Goal: Task Accomplishment & Management: Use online tool/utility

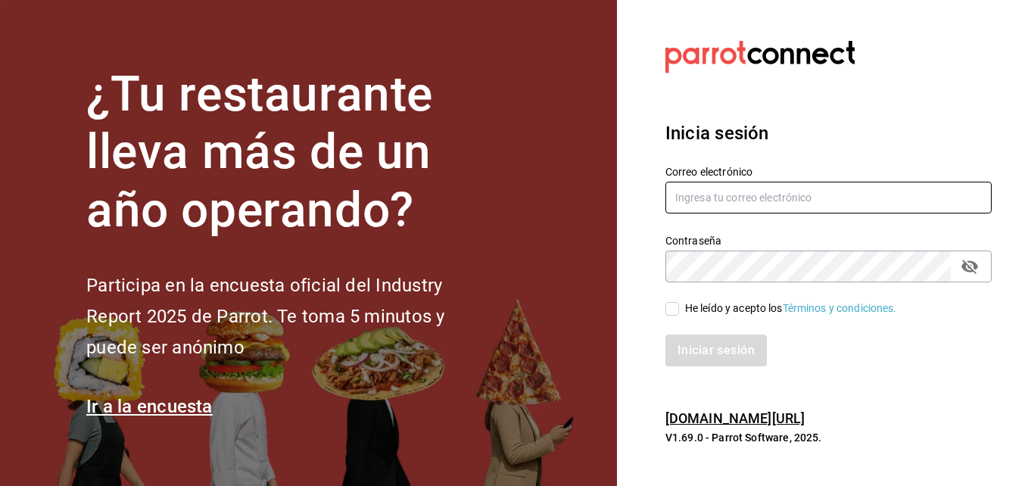
type input "[PERSON_NAME][EMAIL_ADDRESS][PERSON_NAME][DOMAIN_NAME]"
click at [667, 310] on input "He leído y acepto los Términos y condiciones." at bounding box center [672, 309] width 14 height 14
checkbox input "true"
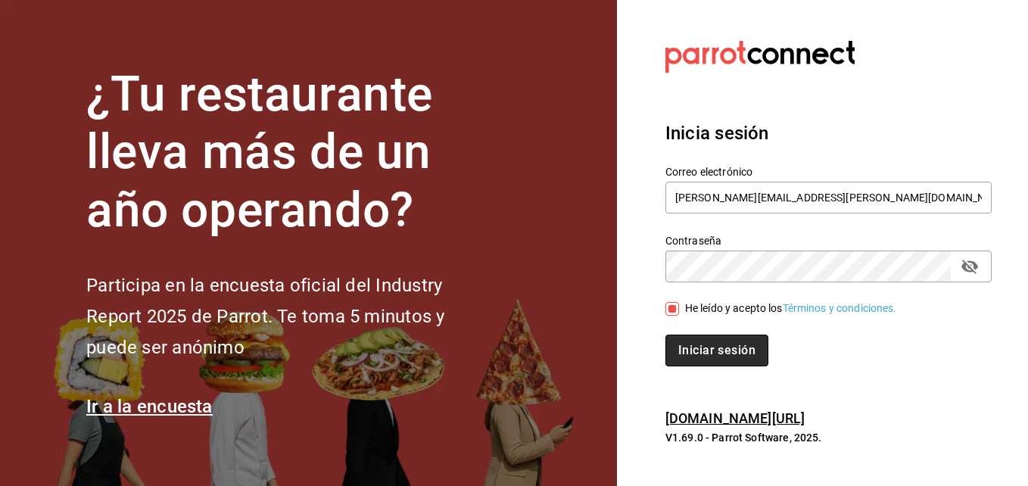
click at [709, 357] on button "Iniciar sesión" at bounding box center [716, 351] width 103 height 32
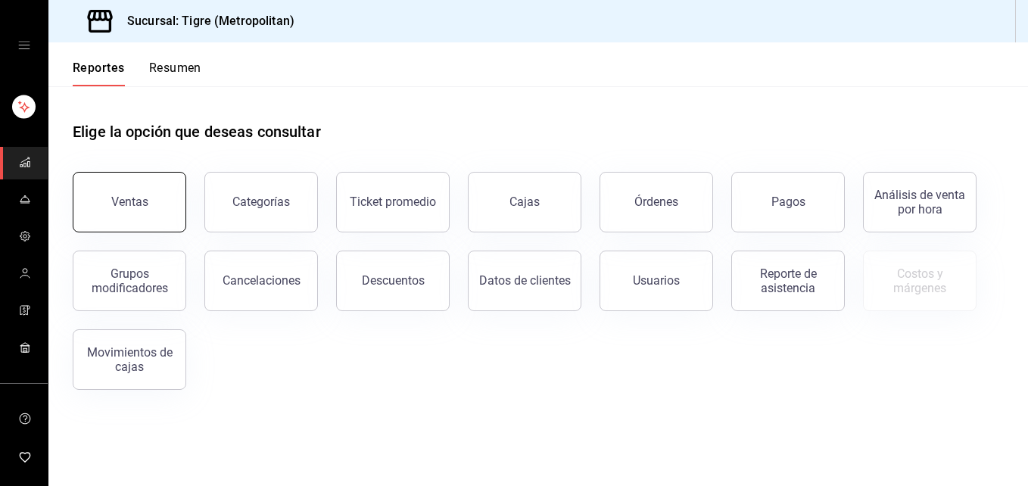
click at [157, 189] on button "Ventas" at bounding box center [130, 202] width 114 height 61
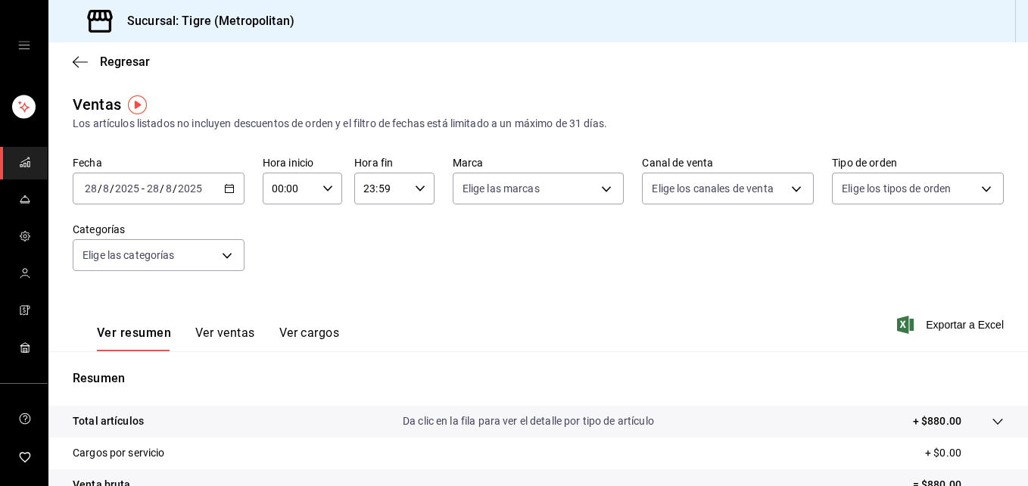
click at [236, 188] on div "2025-08-28 28 / 8 / 2025 - 2025-08-28 28 / 8 / 2025" at bounding box center [159, 189] width 172 height 32
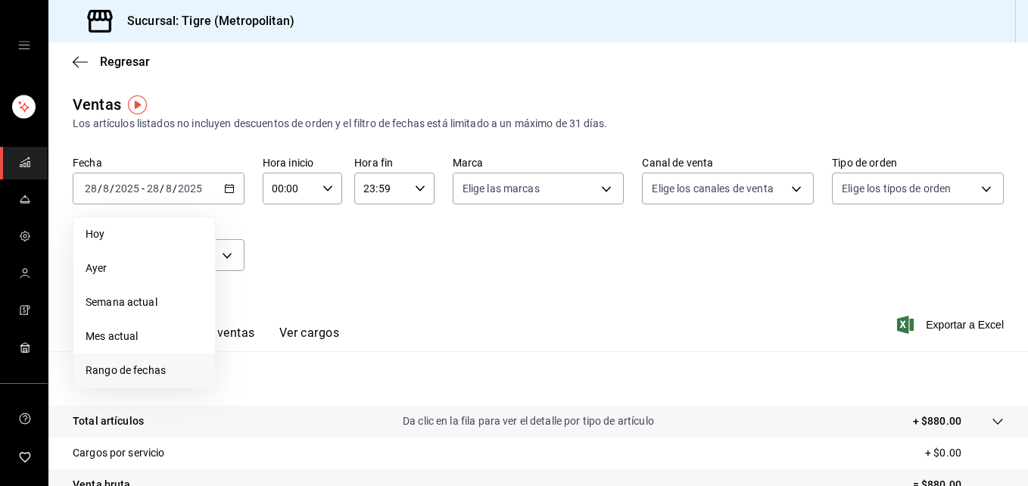
click at [129, 372] on span "Rango de fechas" at bounding box center [144, 371] width 117 height 16
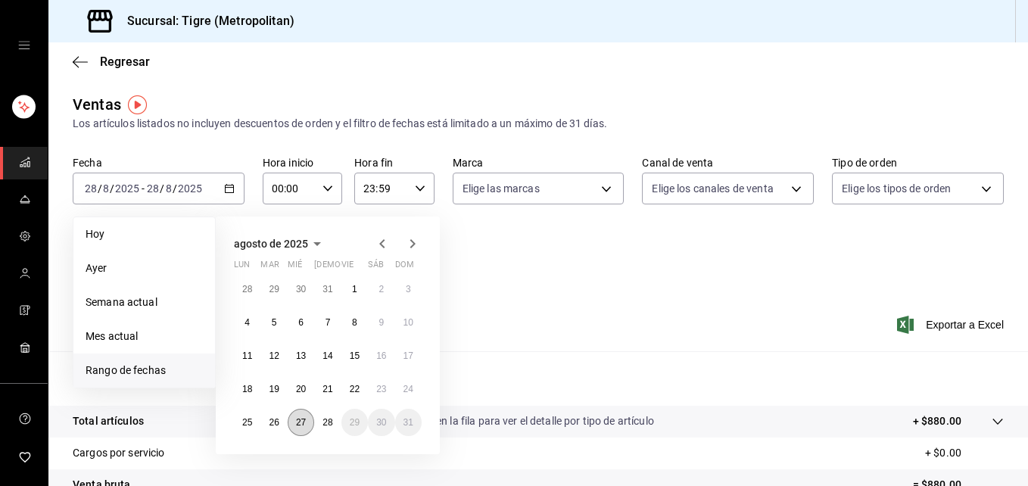
click at [307, 416] on button "27" at bounding box center [301, 422] width 26 height 27
click at [327, 423] on abbr "28" at bounding box center [327, 422] width 10 height 11
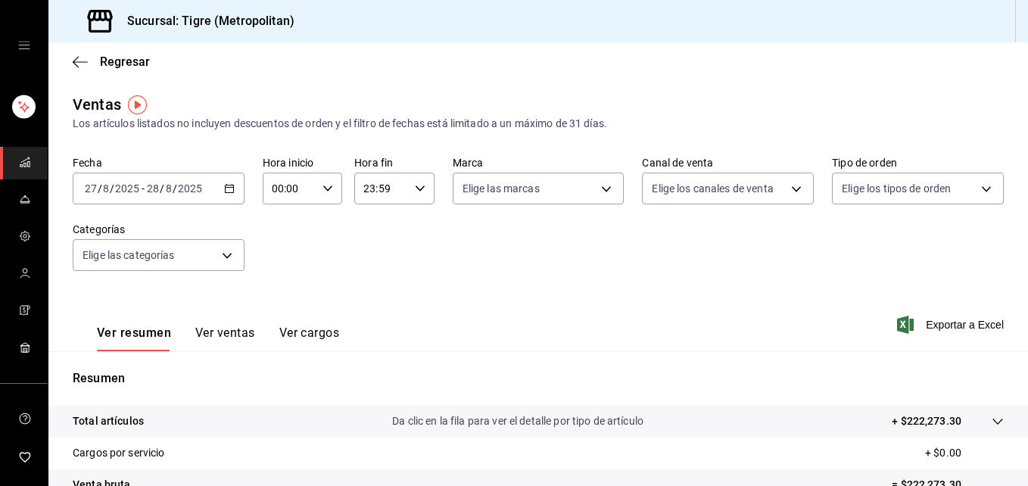
click at [328, 187] on \(Stroke\) "button" at bounding box center [327, 187] width 9 height 5
click at [282, 264] on span "05" at bounding box center [279, 259] width 15 height 12
type input "05:00"
click at [418, 189] on div at bounding box center [514, 243] width 1028 height 486
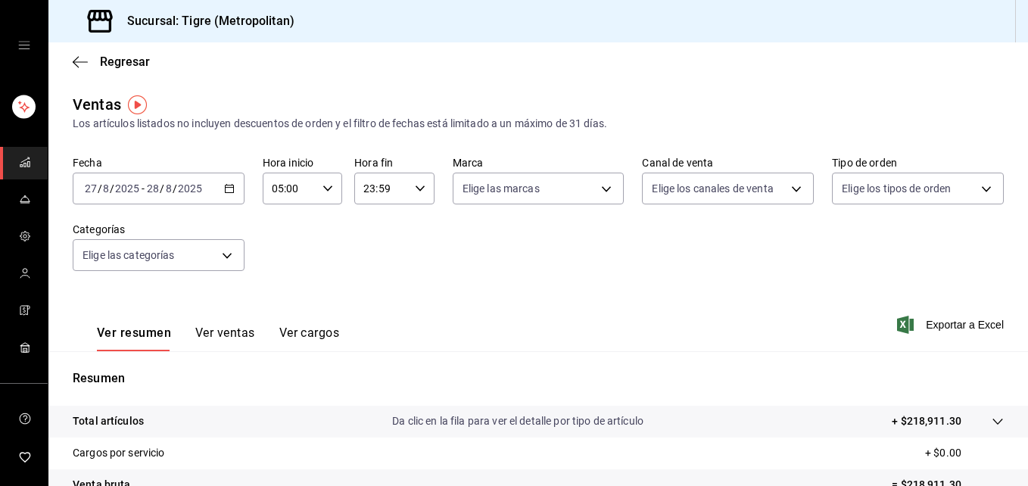
click at [418, 189] on icon "button" at bounding box center [420, 188] width 11 height 11
click at [375, 284] on button "04" at bounding box center [370, 292] width 33 height 30
type input "04:59"
click at [582, 281] on div at bounding box center [514, 243] width 1028 height 486
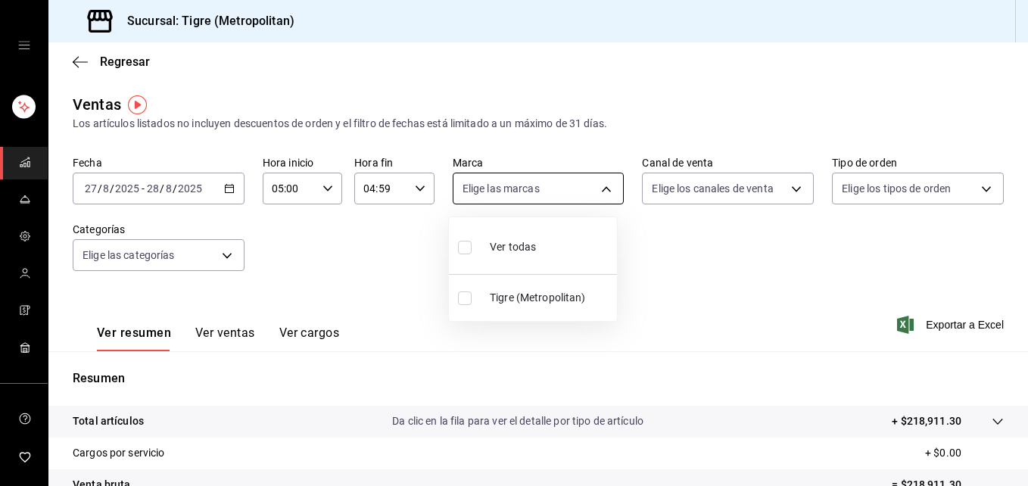
click at [602, 190] on body "Sucursal: Tigre (Metropolitan) Regresar Ventas Los artículos listados no incluy…" at bounding box center [514, 243] width 1028 height 486
click at [462, 253] on input "checkbox" at bounding box center [465, 248] width 14 height 14
checkbox input "true"
type input "d2a20516-989b-40fe-838d-c8b0b31ef0ff"
checkbox input "true"
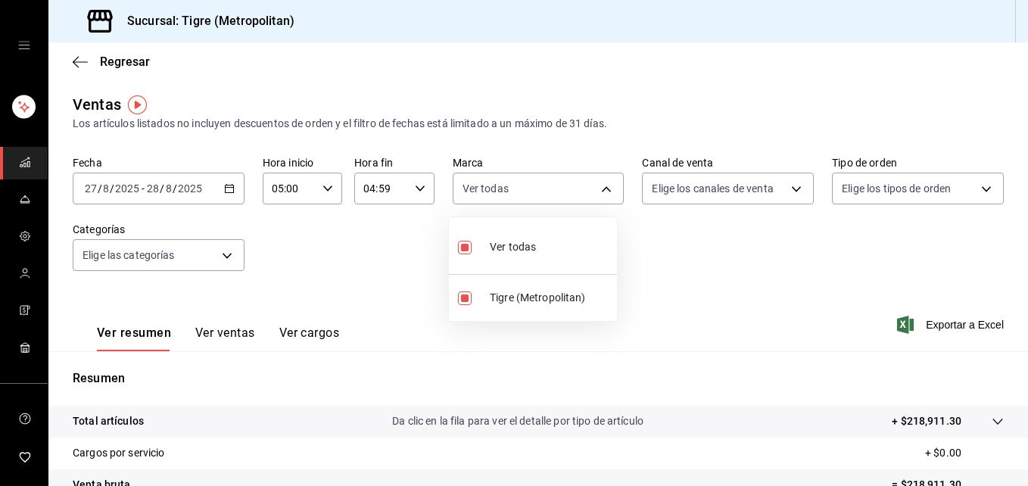
click at [782, 190] on div at bounding box center [514, 243] width 1028 height 486
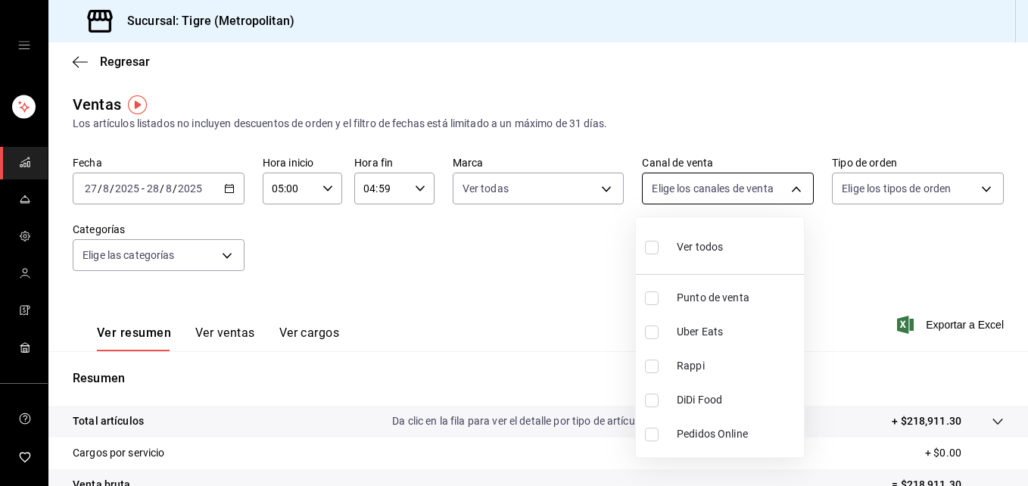
click at [786, 188] on body "Sucursal: Tigre (Metropolitan) Regresar Ventas Los artículos listados no incluy…" at bounding box center [514, 243] width 1028 height 486
click at [655, 246] on input "checkbox" at bounding box center [652, 248] width 14 height 14
checkbox input "true"
type input "PARROT,UBER_EATS,RAPPI,DIDI_FOOD,ONLINE"
checkbox input "true"
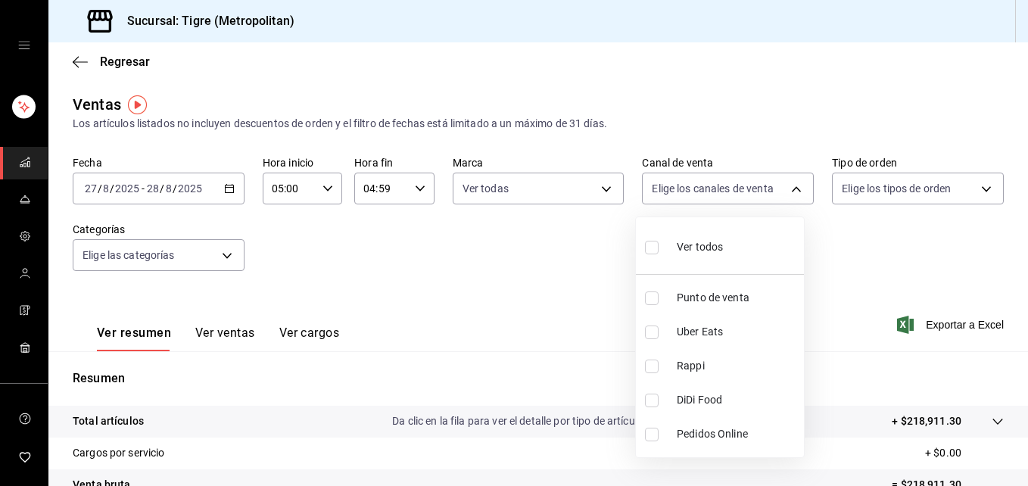
checkbox input "true"
click at [979, 183] on div at bounding box center [514, 243] width 1028 height 486
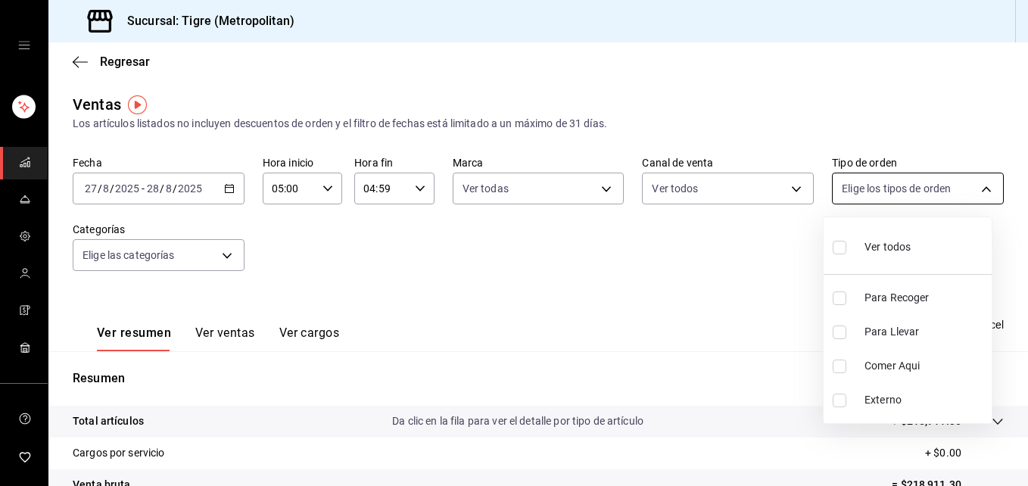
click at [974, 189] on body "Sucursal: Tigre (Metropolitan) Regresar Ventas Los artículos listados no incluy…" at bounding box center [514, 243] width 1028 height 486
click at [839, 248] on input "checkbox" at bounding box center [840, 248] width 14 height 14
checkbox input "true"
type input "f7df4de8-9964-48c4-9e53-dd040d652eda,4cfece08-abf2-465c-953c-59dc98a97bb2,5a16a…"
checkbox input "true"
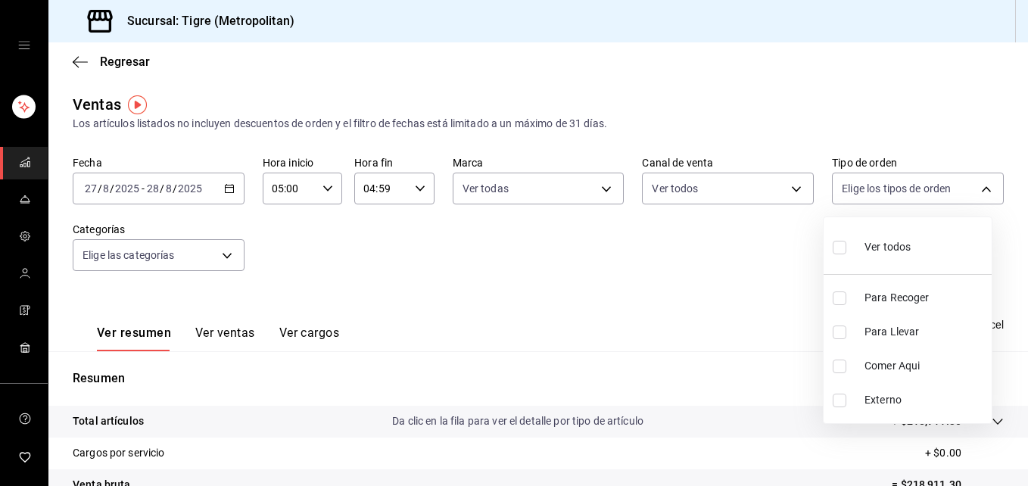
checkbox input "true"
click at [223, 256] on div at bounding box center [514, 243] width 1028 height 486
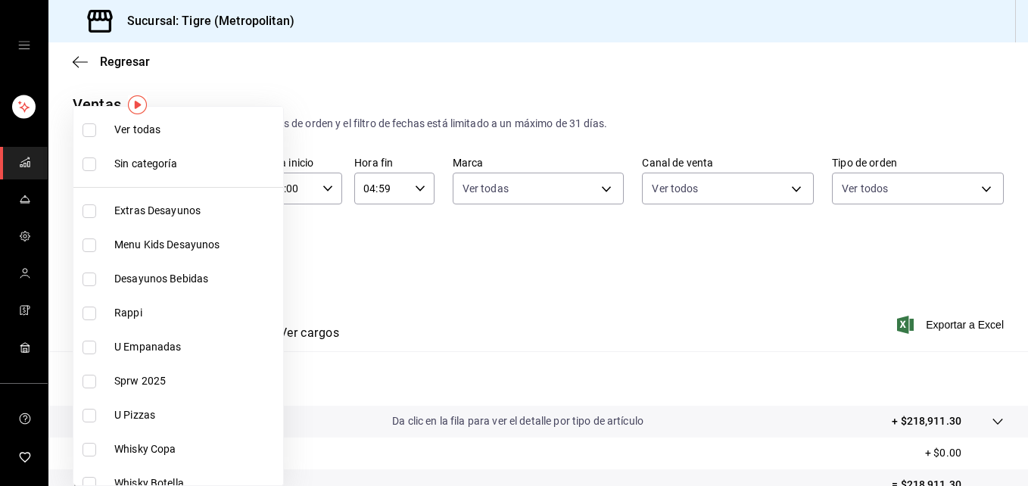
click at [223, 256] on body "Sucursal: Tigre (Metropolitan) Regresar Ventas Los artículos listados no incluy…" at bounding box center [514, 243] width 1028 height 486
click at [87, 126] on input "checkbox" at bounding box center [89, 130] width 14 height 14
checkbox input "true"
type input "95de3a49-3e71-4222-9a00-2b077991daeb,0ce31c32-a5a6-498b-be74-31ce48fb35ae,30be1…"
checkbox input "true"
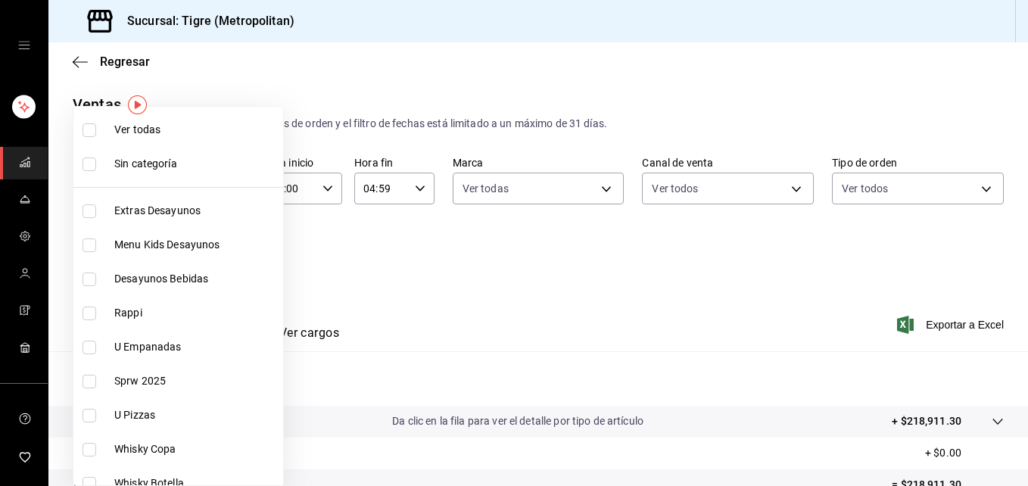
checkbox input "true"
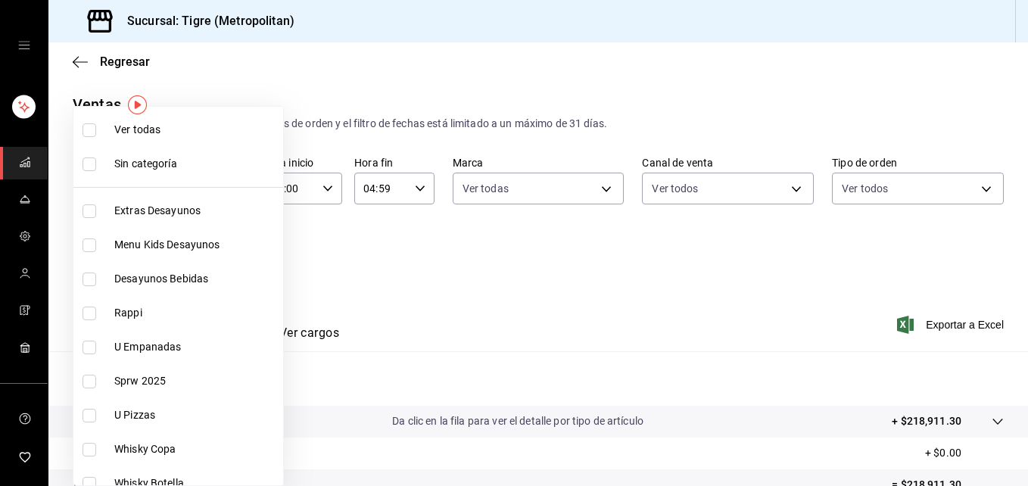
checkbox input "true"
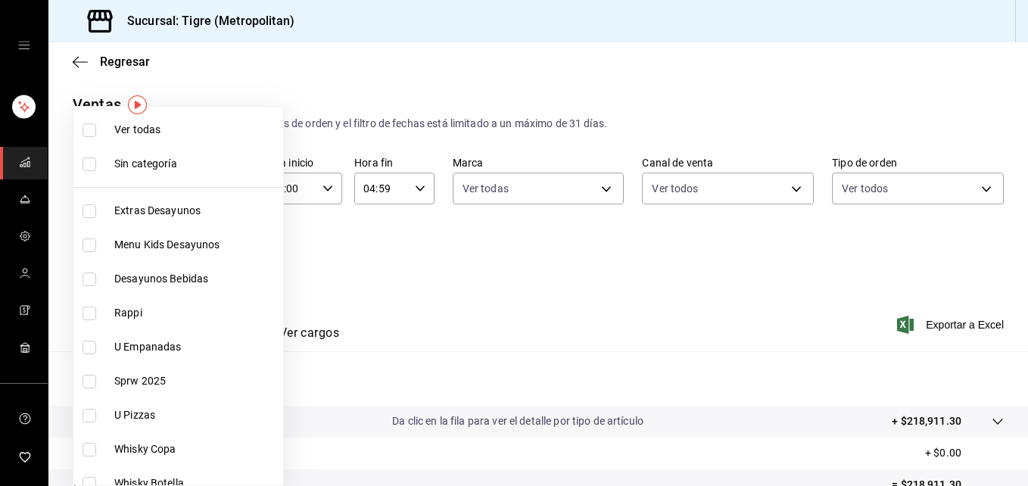
checkbox input "true"
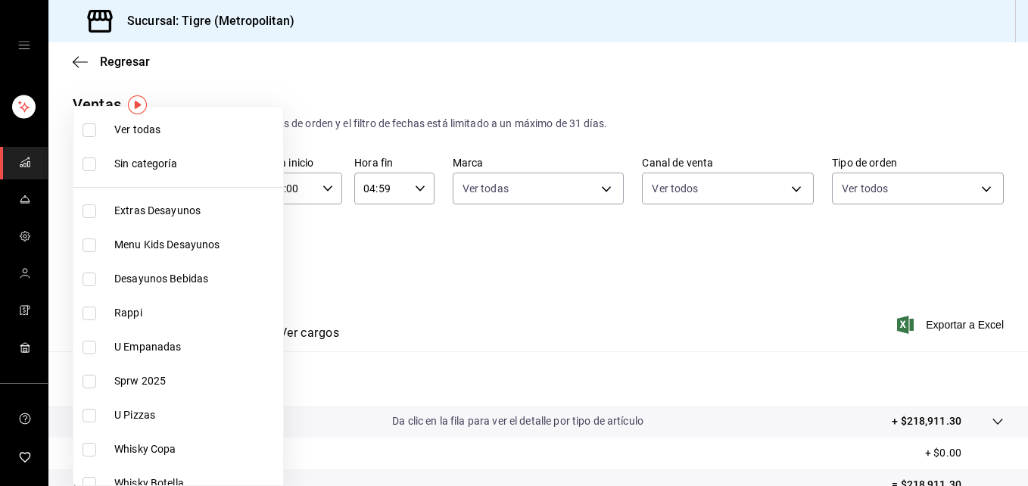
checkbox input "true"
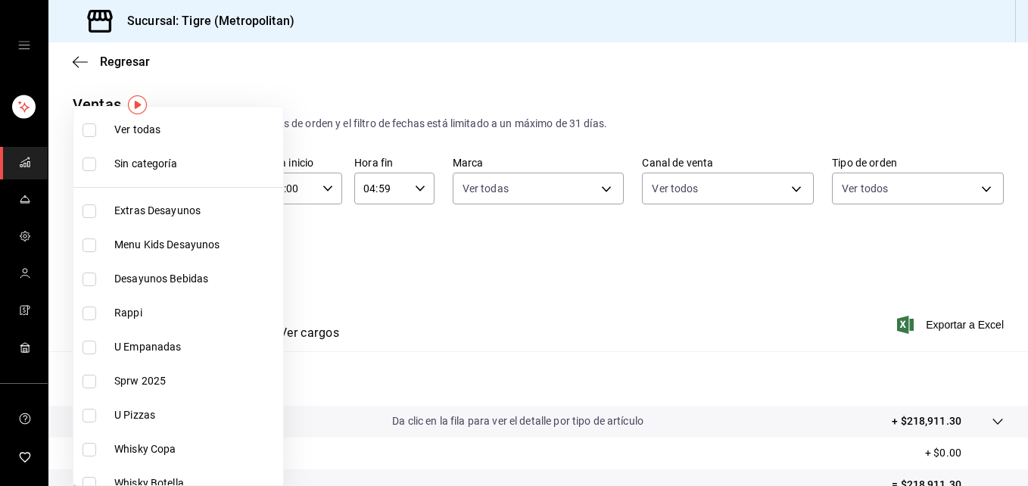
checkbox input "true"
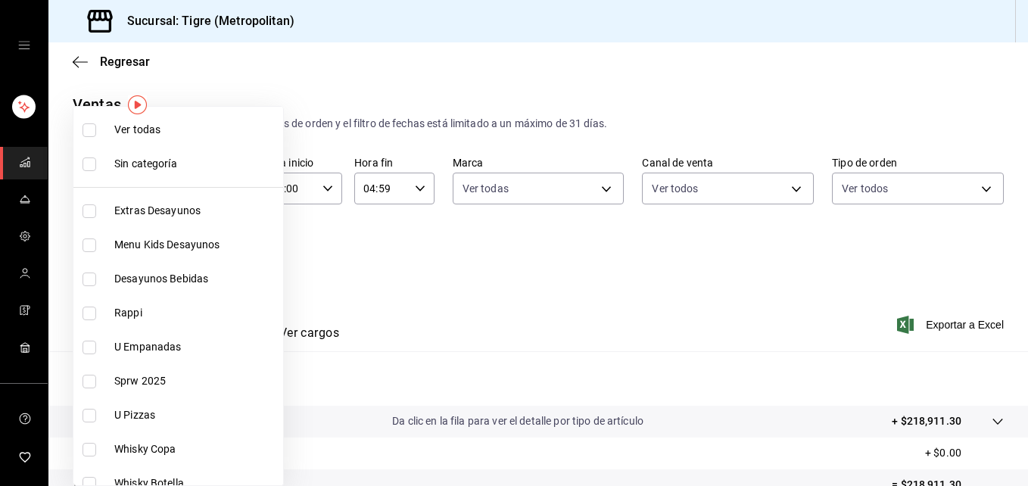
checkbox input "true"
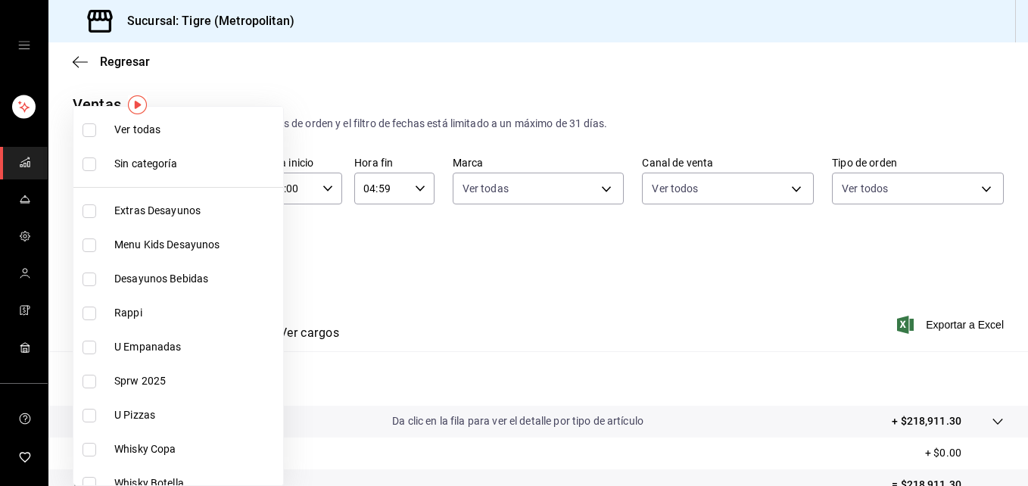
checkbox input "true"
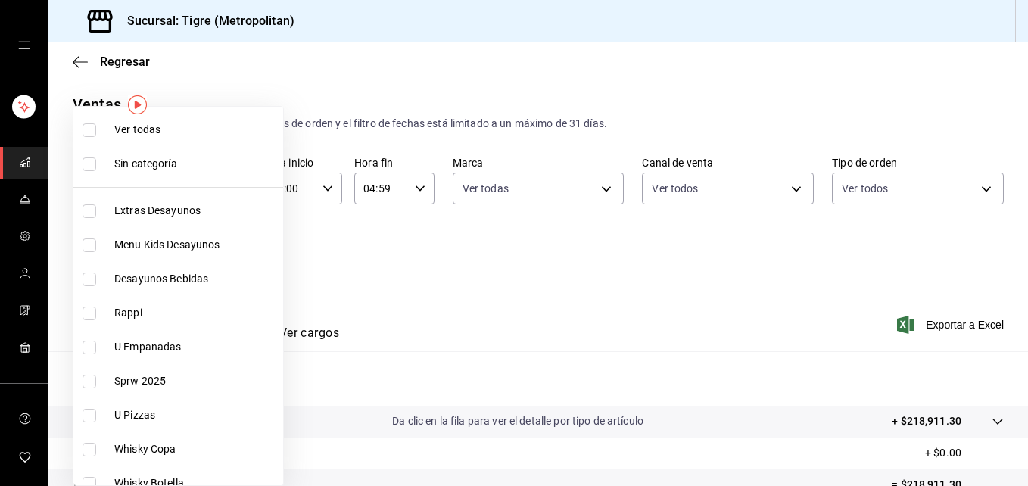
checkbox input "true"
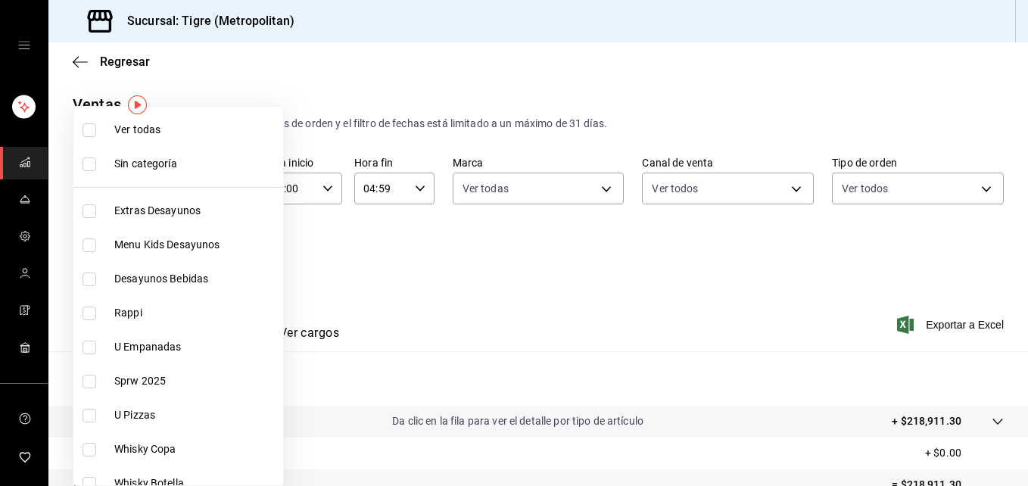
checkbox input "true"
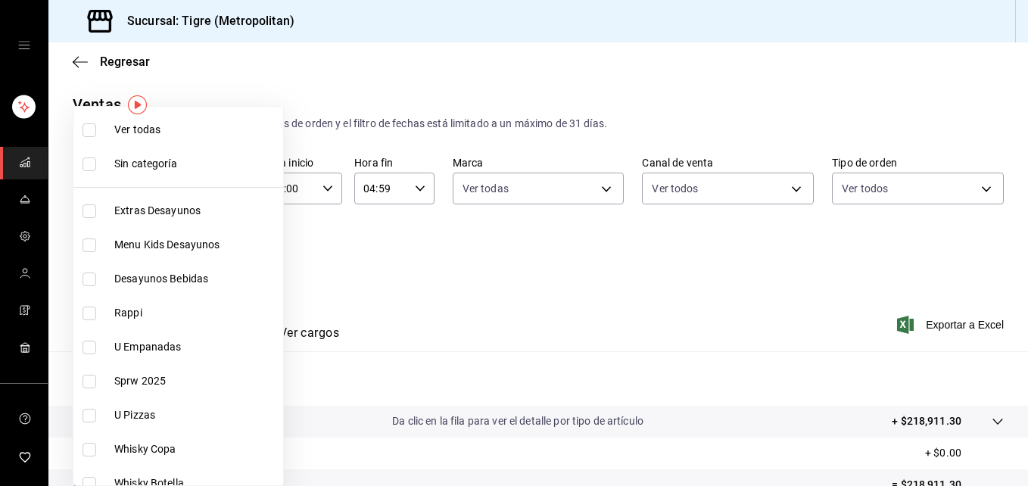
checkbox input "true"
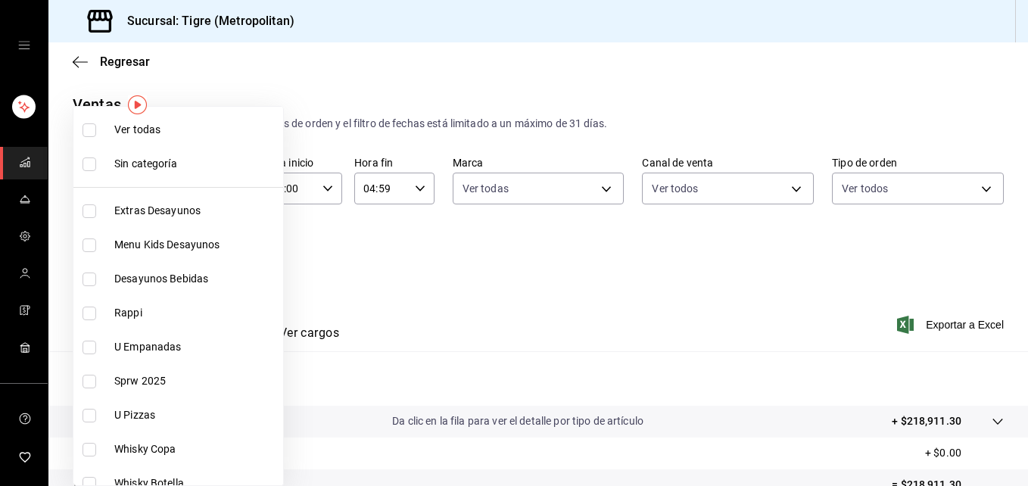
checkbox input "true"
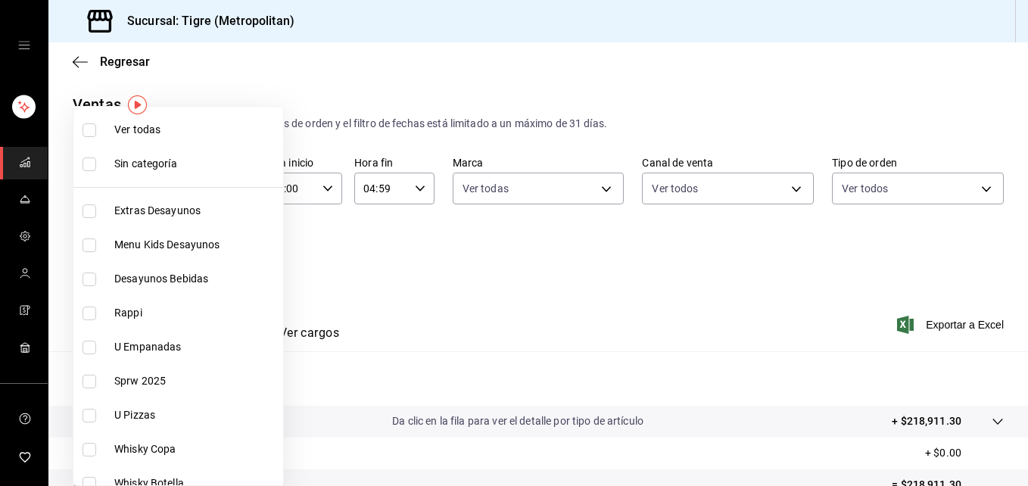
checkbox input "true"
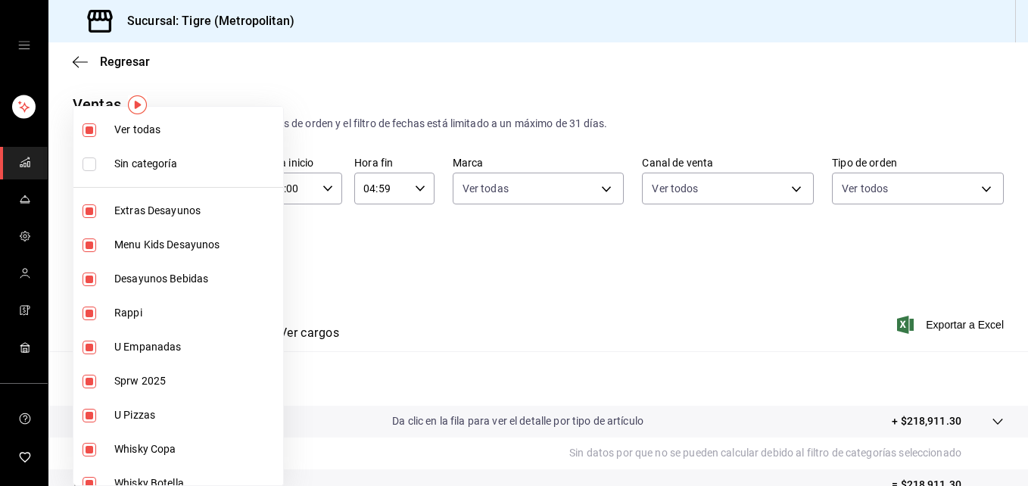
click at [412, 260] on div at bounding box center [514, 243] width 1028 height 486
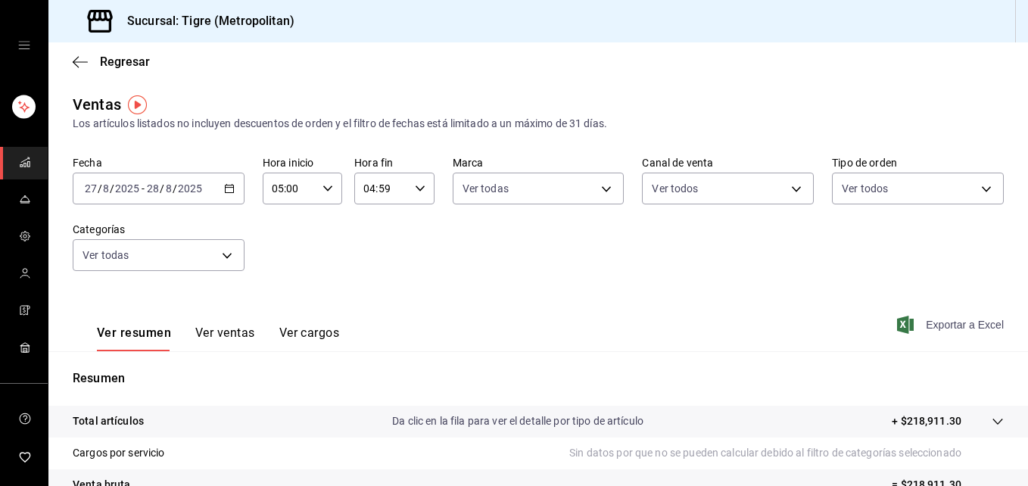
click at [948, 325] on span "Exportar a Excel" at bounding box center [952, 325] width 104 height 18
click at [27, 163] on rect "mailbox folders" at bounding box center [28, 164] width 2 height 5
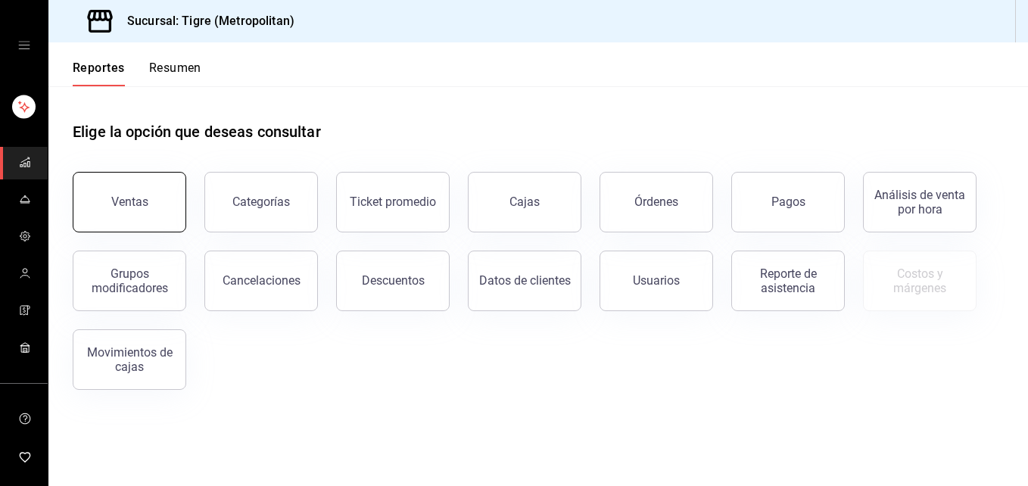
click at [102, 198] on button "Ventas" at bounding box center [130, 202] width 114 height 61
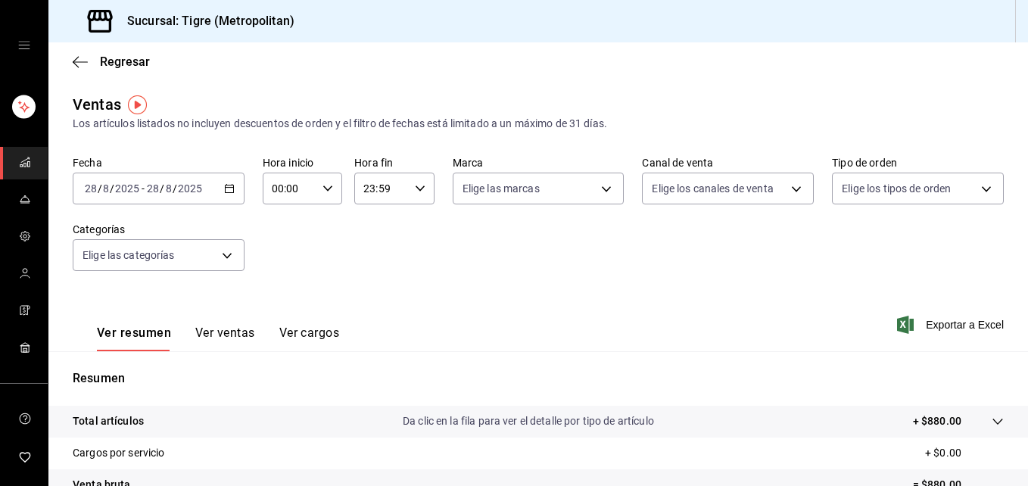
click at [228, 188] on \(Stroke\) "button" at bounding box center [229, 187] width 8 height 1
click at [228, 191] on icon "button" at bounding box center [229, 188] width 11 height 11
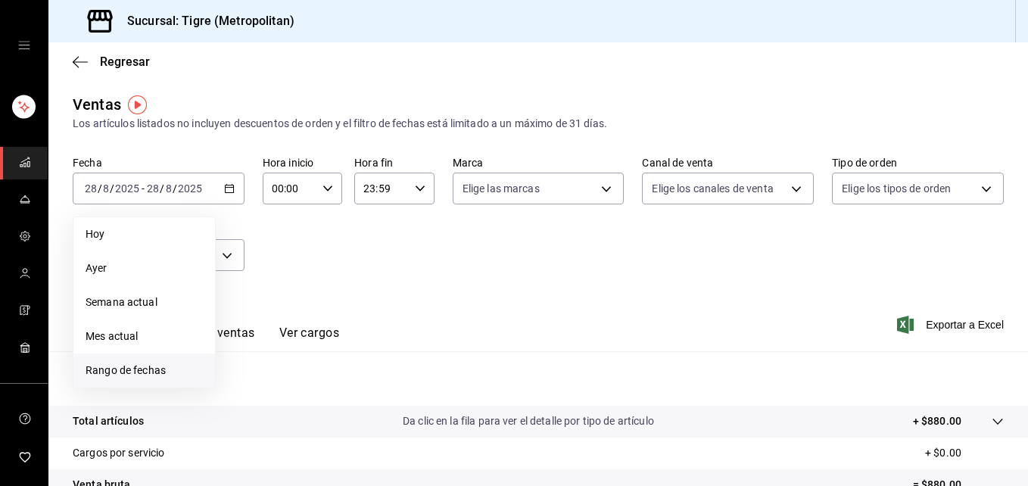
click at [134, 369] on span "Rango de fechas" at bounding box center [144, 371] width 117 height 16
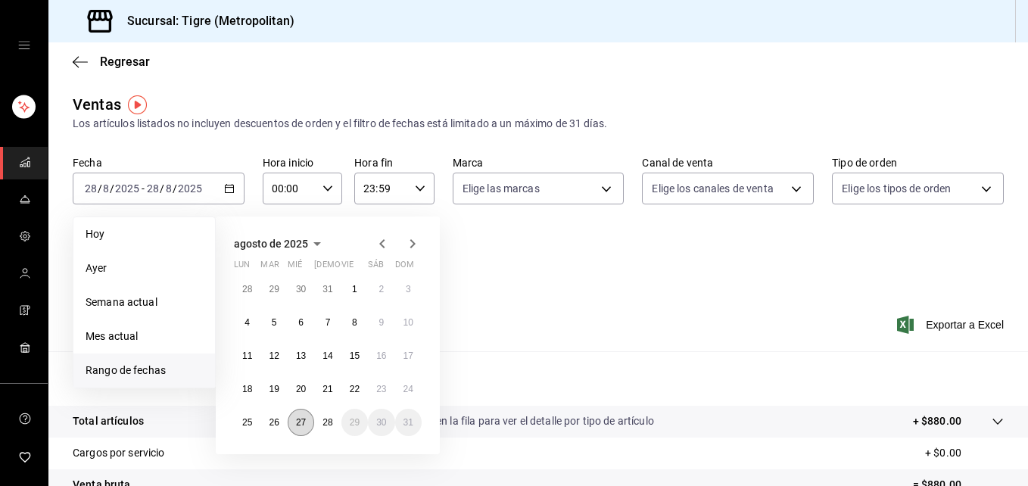
click at [300, 422] on abbr "27" at bounding box center [301, 422] width 10 height 11
click at [325, 422] on abbr "28" at bounding box center [327, 422] width 10 height 11
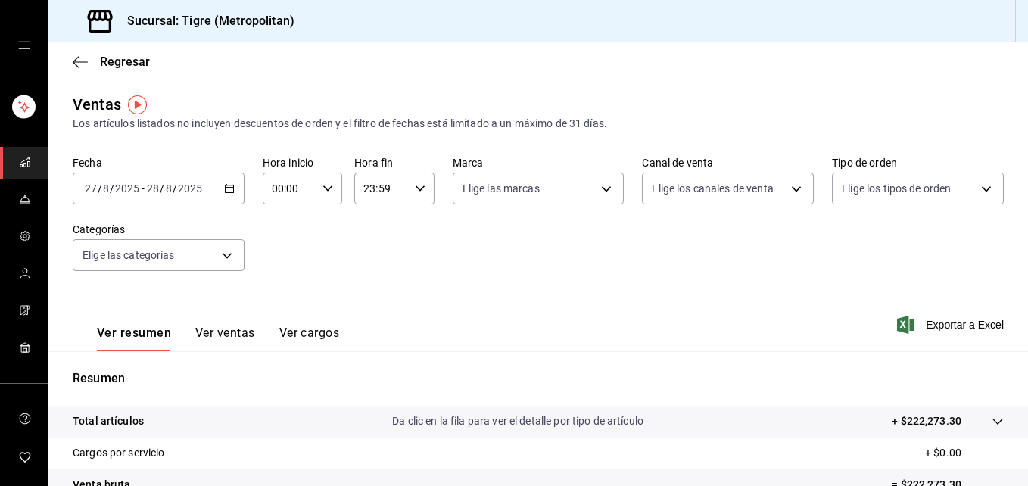
click at [324, 188] on icon "button" at bounding box center [327, 188] width 11 height 11
click at [280, 232] on span "05" at bounding box center [279, 234] width 15 height 12
type input "05:00"
click at [417, 185] on div at bounding box center [514, 243] width 1028 height 486
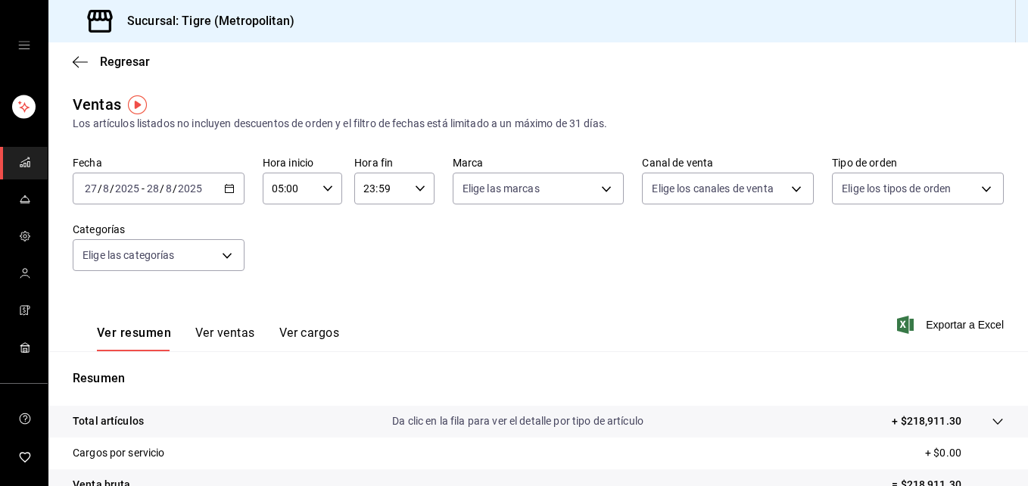
click at [417, 185] on icon "button" at bounding box center [420, 188] width 11 height 11
click at [373, 247] on span "04" at bounding box center [370, 245] width 15 height 12
type input "04:59"
click at [228, 257] on div at bounding box center [514, 243] width 1028 height 486
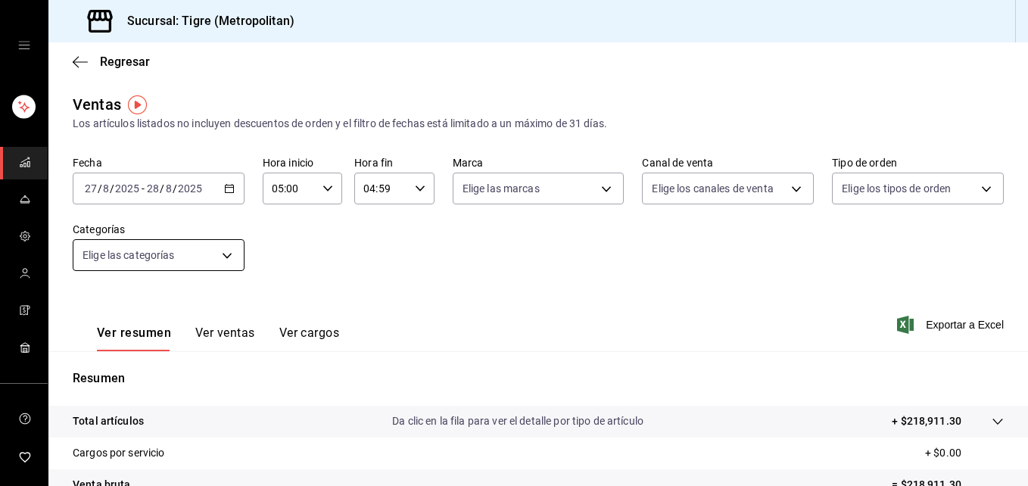
click at [224, 250] on body "Sucursal: Tigre (Metropolitan) Regresar Ventas Los artículos listados no incluy…" at bounding box center [514, 243] width 1028 height 486
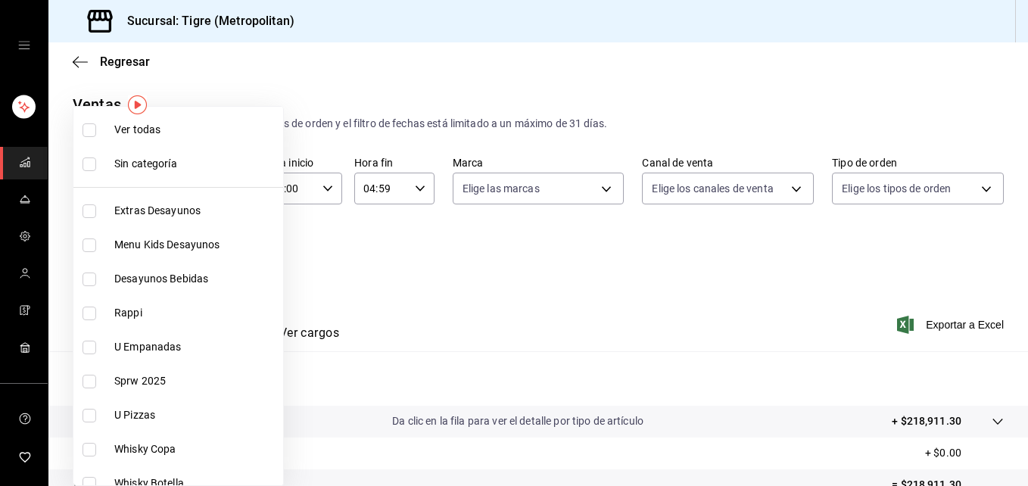
click at [89, 129] on input "checkbox" at bounding box center [89, 130] width 14 height 14
checkbox input "true"
type input "95de3a49-3e71-4222-9a00-2b077991daeb,0ce31c32-a5a6-498b-be74-31ce48fb35ae,30be1…"
checkbox input "true"
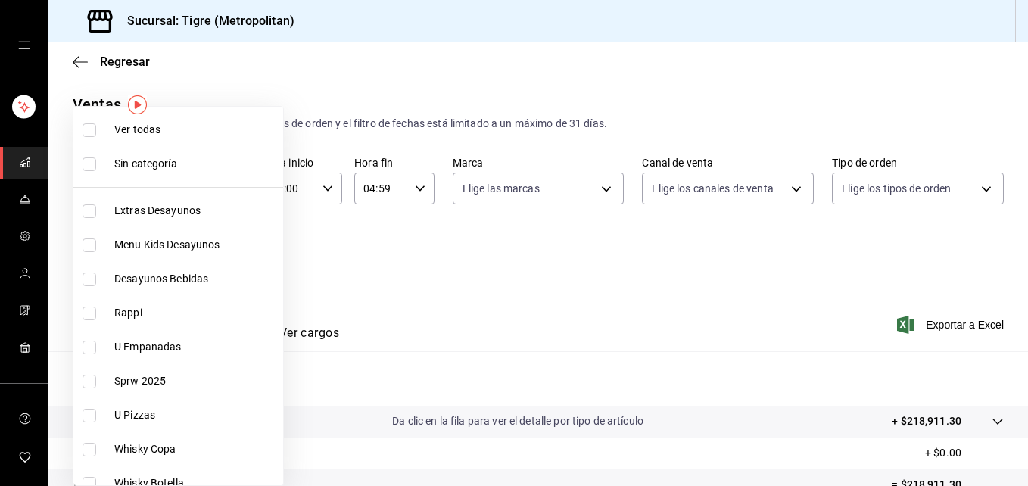
checkbox input "true"
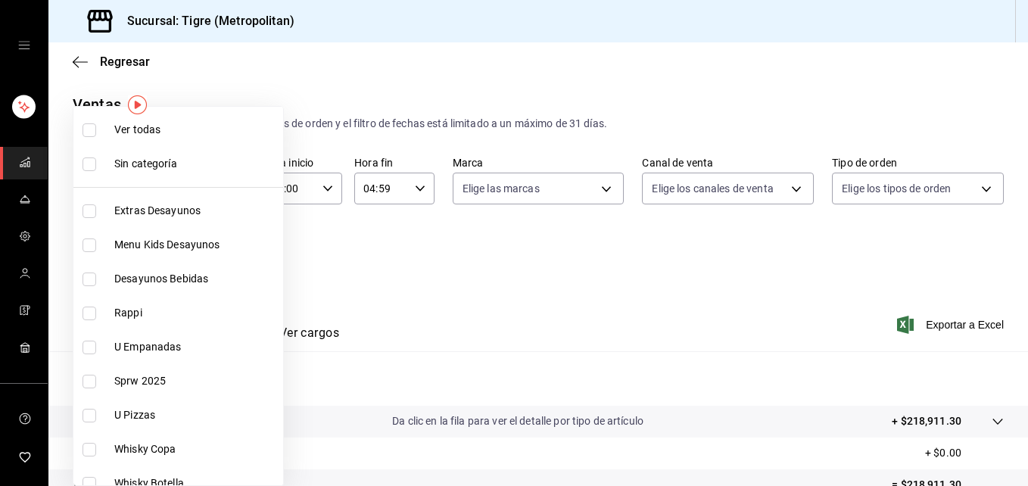
checkbox input "true"
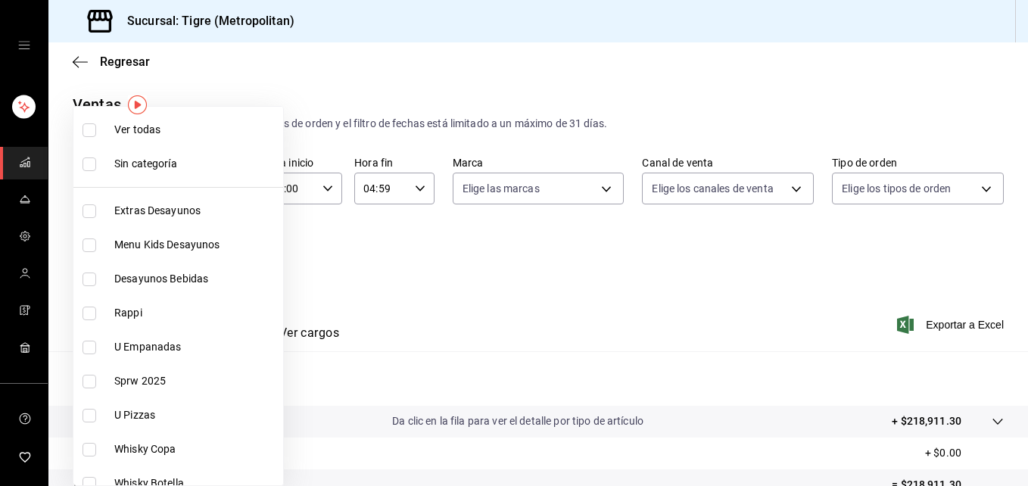
checkbox input "true"
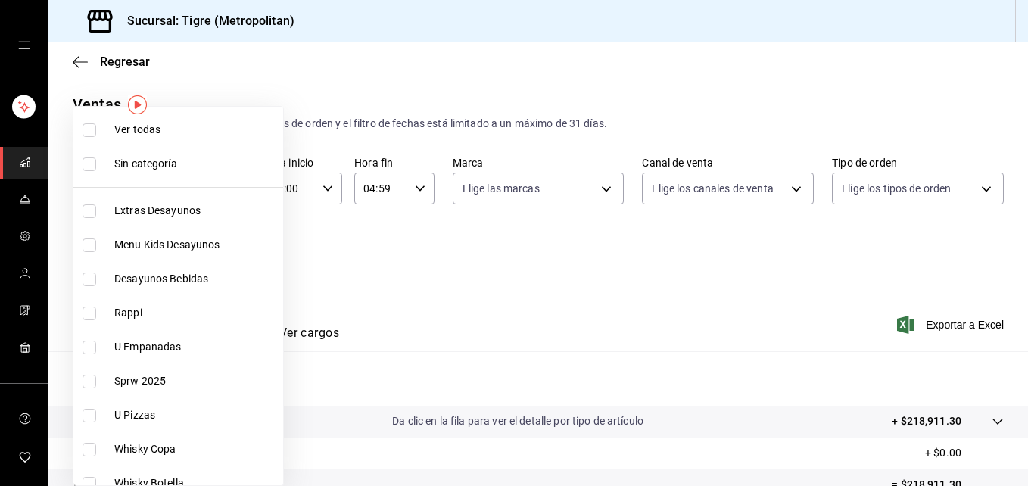
checkbox input "true"
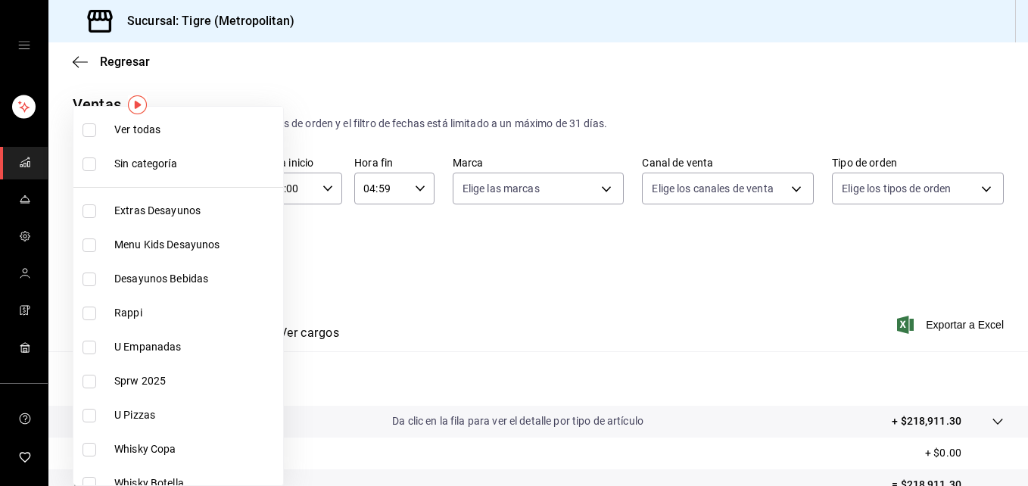
checkbox input "true"
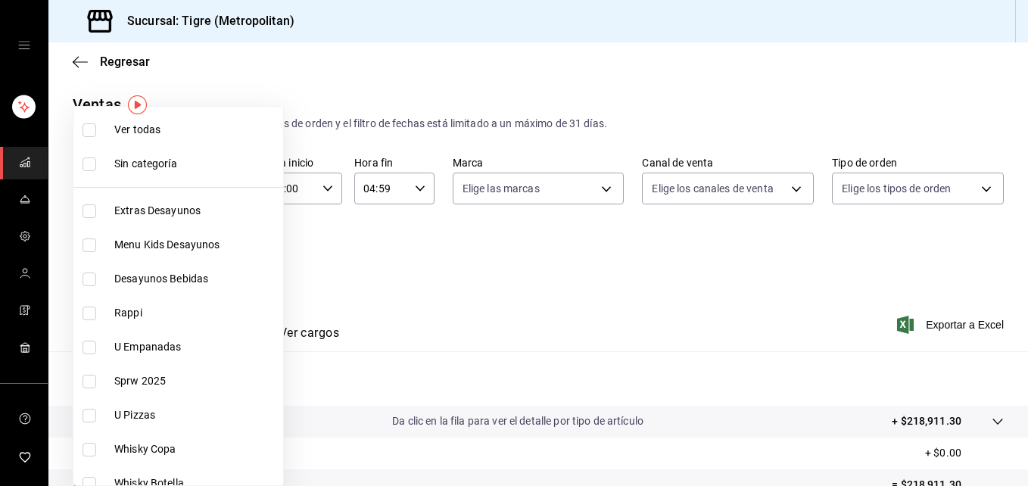
checkbox input "true"
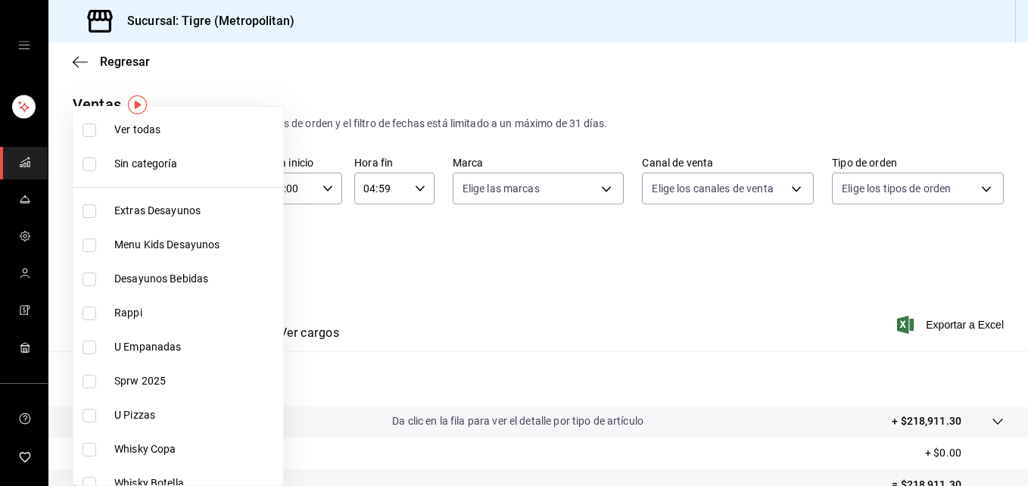
checkbox input "true"
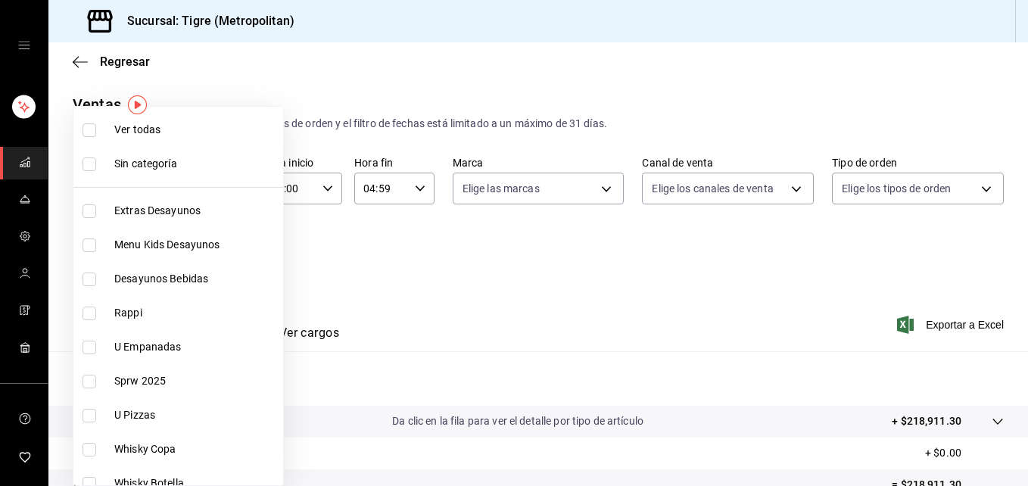
checkbox input "true"
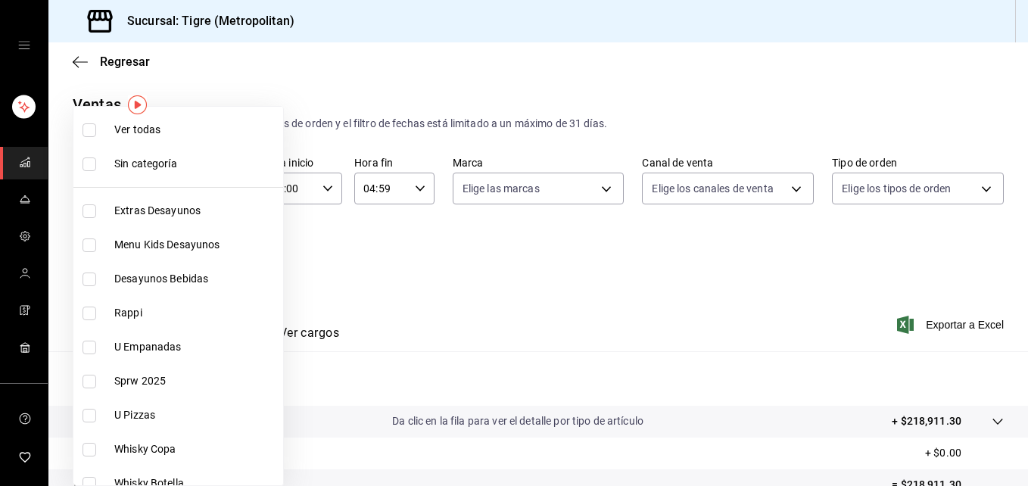
checkbox input "true"
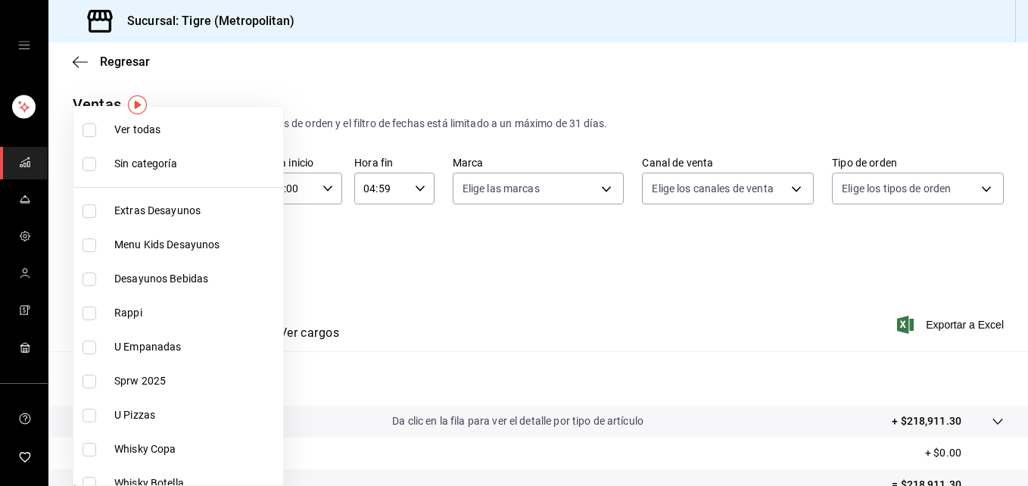
checkbox input "true"
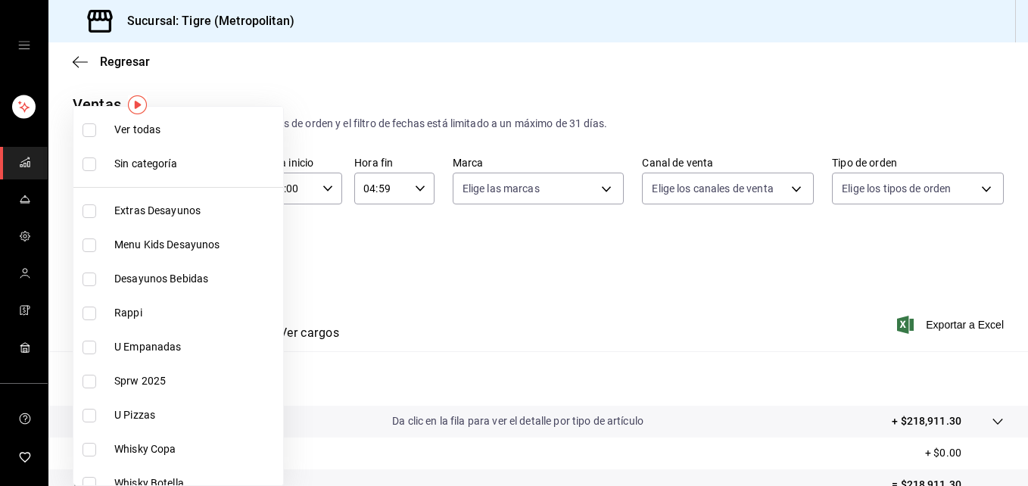
checkbox input "true"
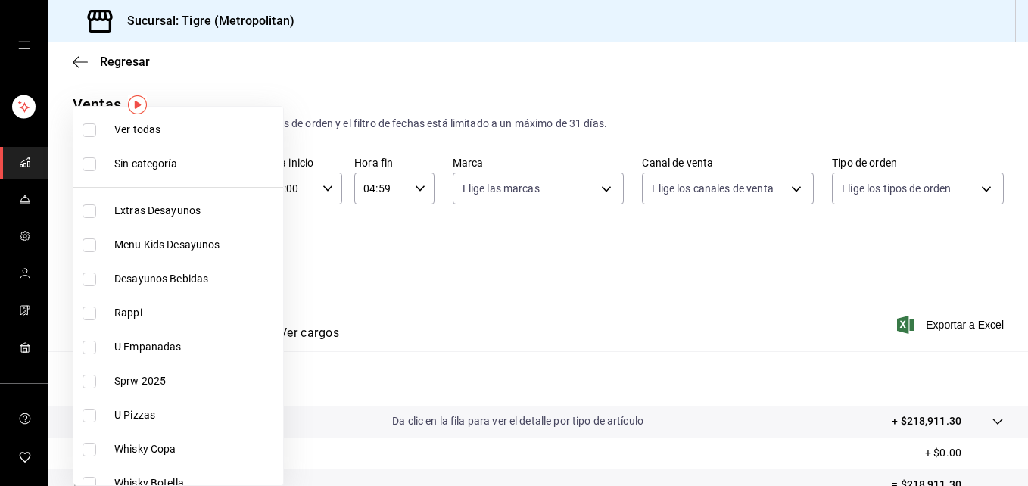
checkbox input "true"
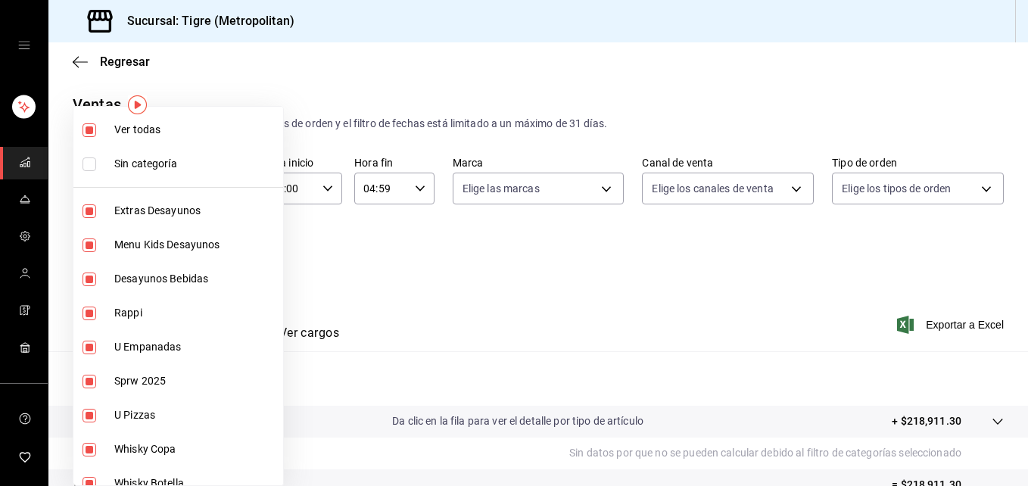
click at [402, 220] on div at bounding box center [514, 243] width 1028 height 486
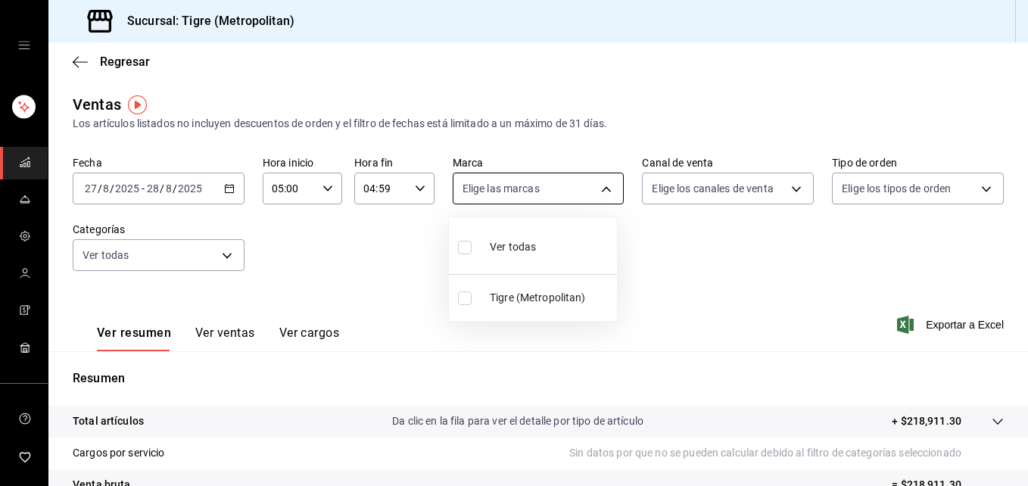
click at [600, 189] on body "Sucursal: Tigre (Metropolitan) Regresar Ventas Los artículos listados no incluy…" at bounding box center [514, 243] width 1028 height 486
click at [465, 239] on label at bounding box center [468, 247] width 20 height 22
click at [465, 241] on input "checkbox" at bounding box center [465, 248] width 14 height 14
checkbox input "false"
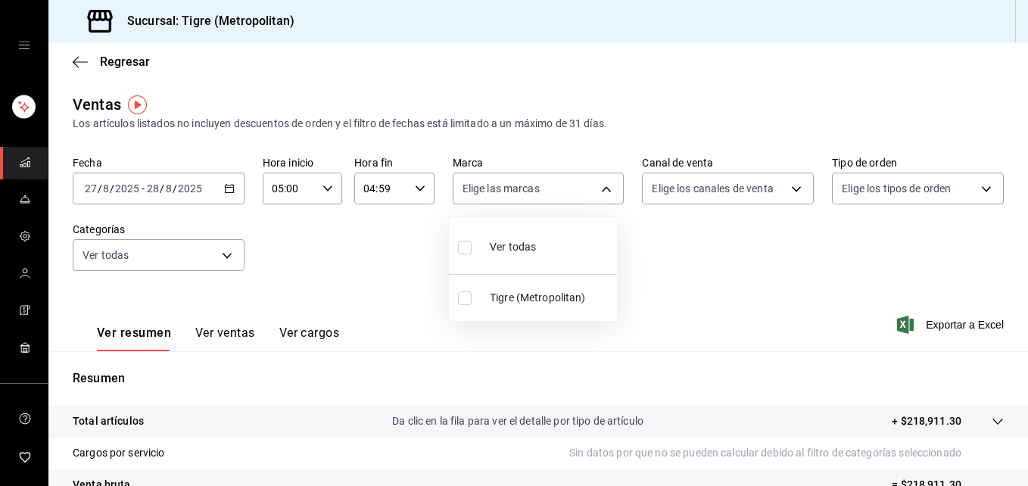
click at [468, 246] on input "checkbox" at bounding box center [465, 248] width 14 height 14
checkbox input "true"
type input "d2a20516-989b-40fe-838d-c8b0b31ef0ff"
checkbox input "true"
click at [789, 188] on div at bounding box center [514, 243] width 1028 height 486
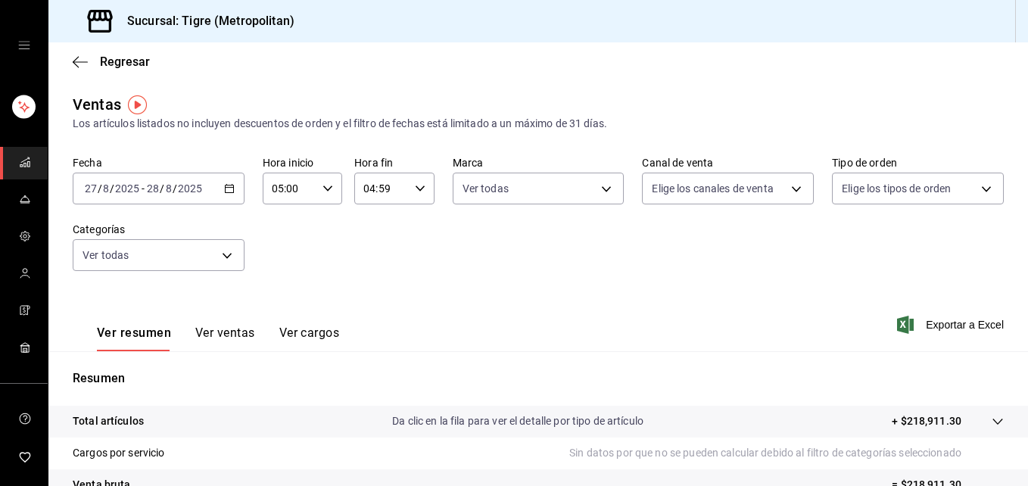
click at [789, 188] on body "Sucursal: Tigre (Metropolitan) Regresar Ventas Los artículos listados no incluy…" at bounding box center [514, 243] width 1028 height 486
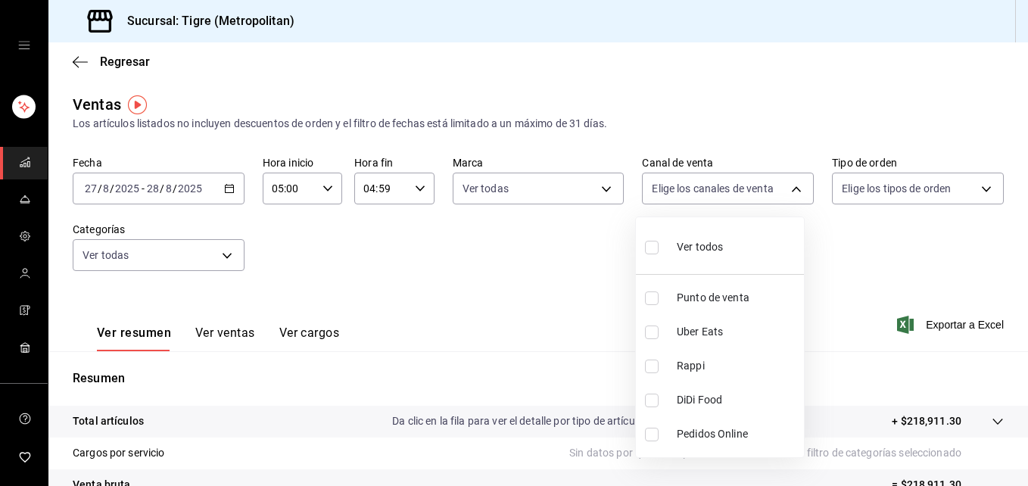
click at [653, 248] on input "checkbox" at bounding box center [652, 248] width 14 height 14
checkbox input "true"
type input "PARROT,UBER_EATS,RAPPI,DIDI_FOOD,ONLINE"
checkbox input "true"
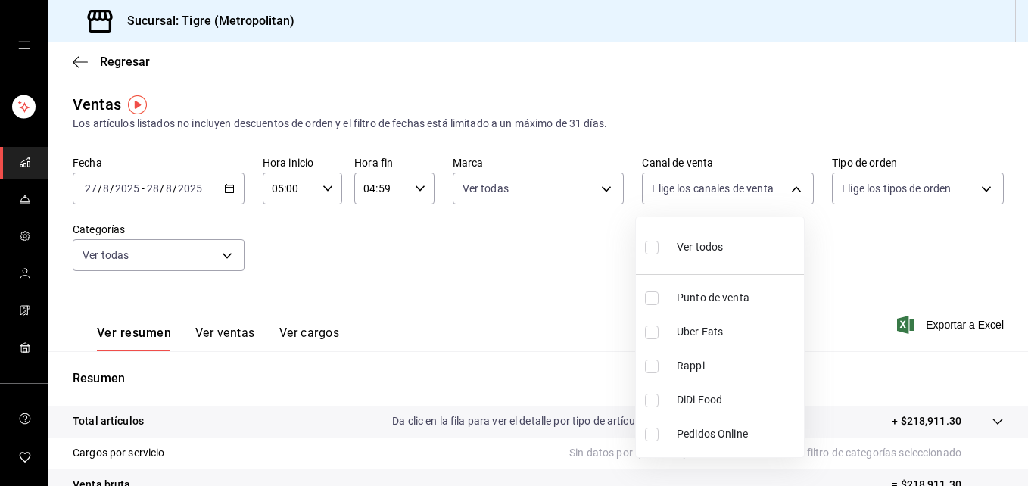
checkbox input "true"
click at [973, 188] on div at bounding box center [514, 243] width 1028 height 486
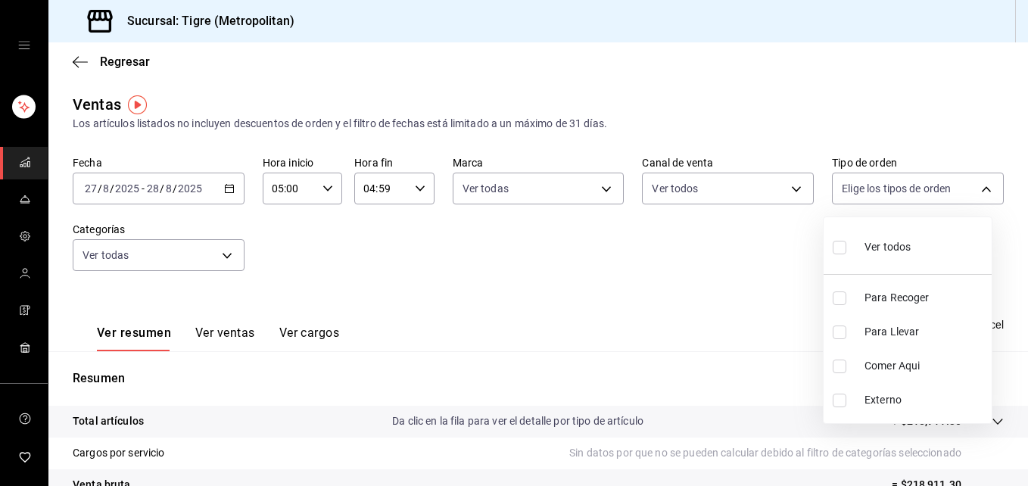
click at [973, 188] on body "Sucursal: Tigre (Metropolitan) Regresar Ventas Los artículos listados no incluy…" at bounding box center [514, 243] width 1028 height 486
click at [839, 247] on input "checkbox" at bounding box center [840, 248] width 14 height 14
checkbox input "true"
type input "f7df4de8-9964-48c4-9e53-dd040d652eda,4cfece08-abf2-465c-953c-59dc98a97bb2,5a16a…"
checkbox input "true"
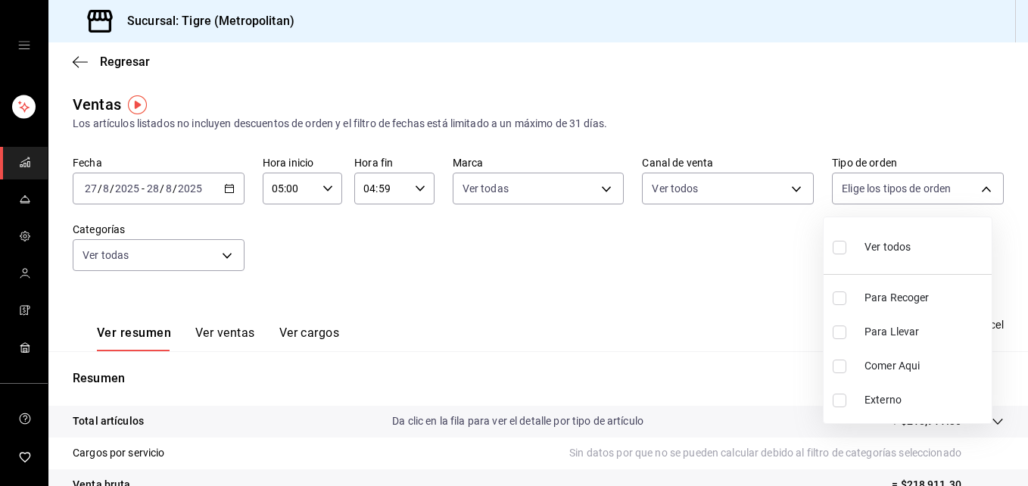
checkbox input "true"
click at [229, 253] on div at bounding box center [514, 243] width 1028 height 486
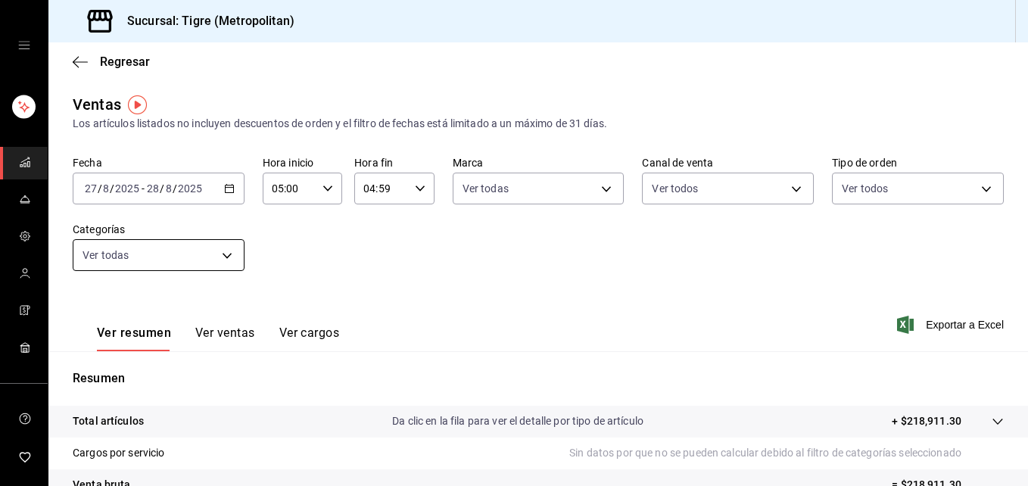
click at [220, 255] on body "Sucursal: Tigre (Metropolitan) Regresar Ventas Los artículos listados no incluy…" at bounding box center [514, 243] width 1028 height 486
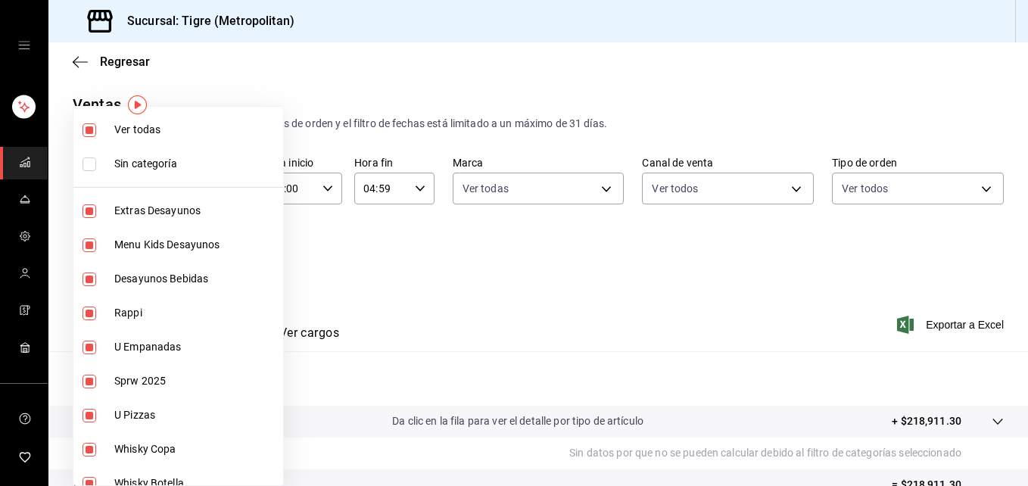
click at [519, 230] on div at bounding box center [514, 243] width 1028 height 486
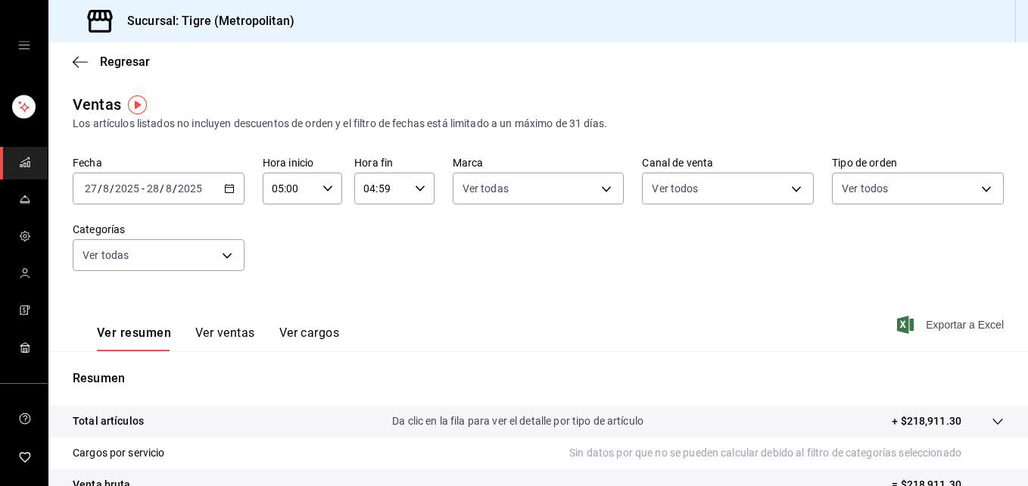
click at [907, 326] on span "Exportar a Excel" at bounding box center [952, 325] width 104 height 18
click at [907, 326] on div "Exportar a Excel" at bounding box center [952, 325] width 104 height 18
